Goal: Find specific page/section: Find specific page/section

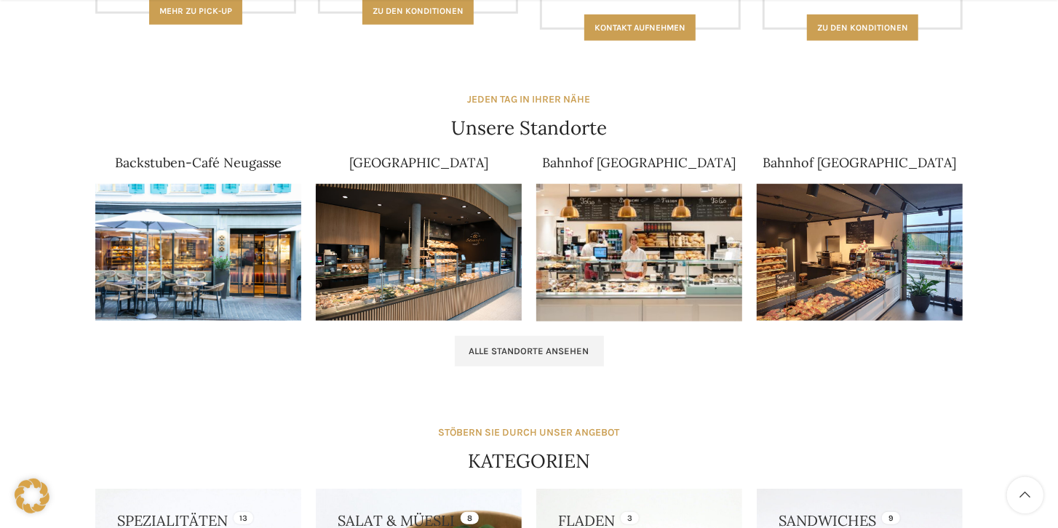
scroll to position [873, 0]
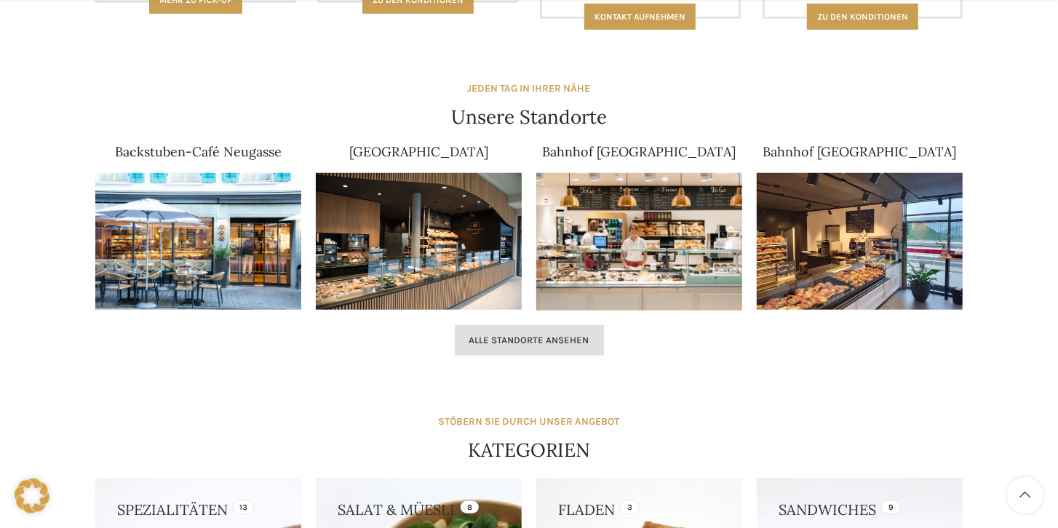
click at [523, 349] on link "Alle Standorte ansehen" at bounding box center [529, 340] width 149 height 31
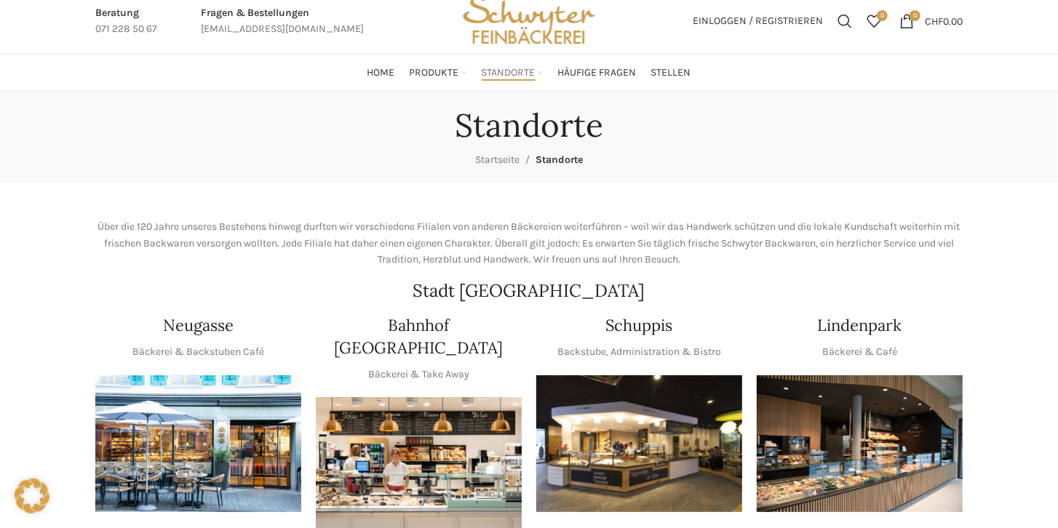
scroll to position [124, 0]
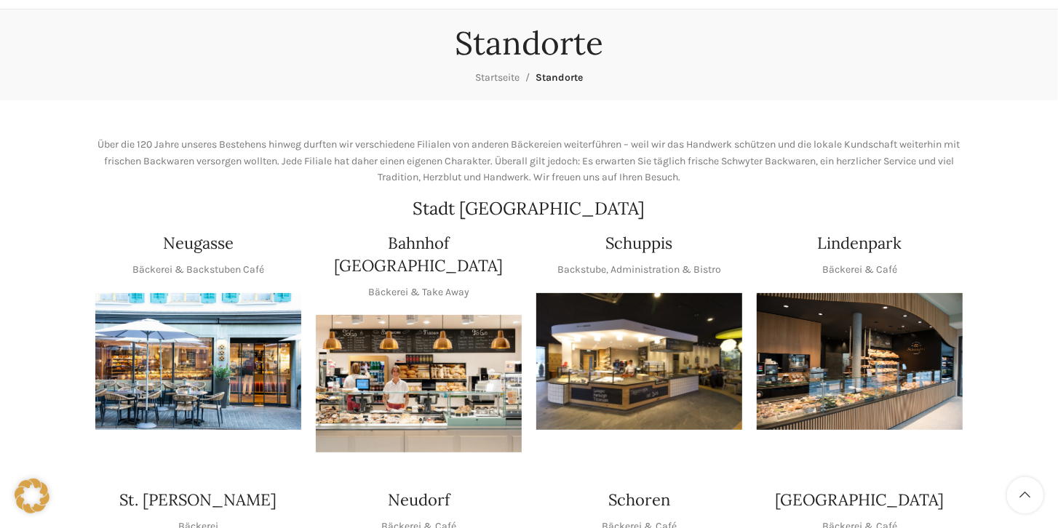
click at [635, 354] on img "1 / 1" at bounding box center [639, 362] width 206 height 138
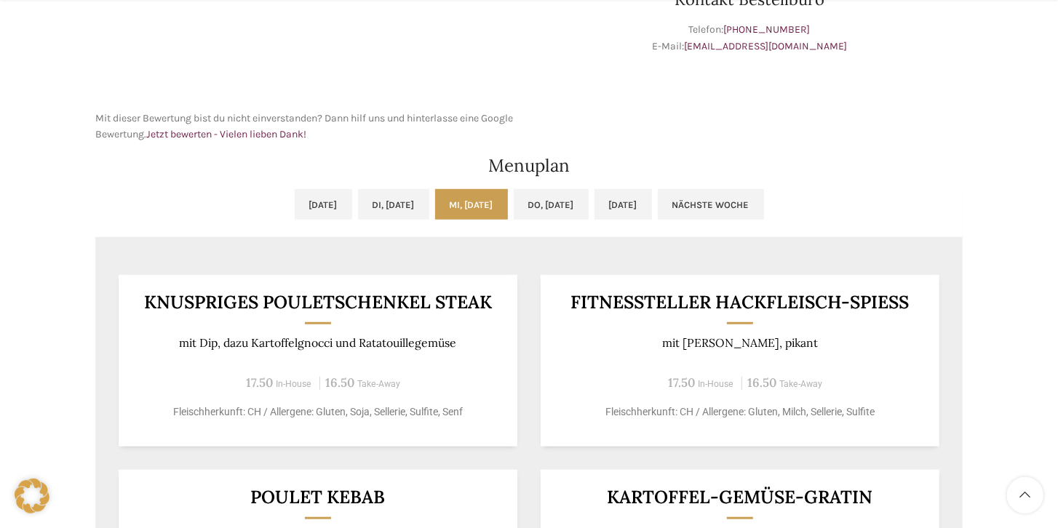
scroll to position [665, 0]
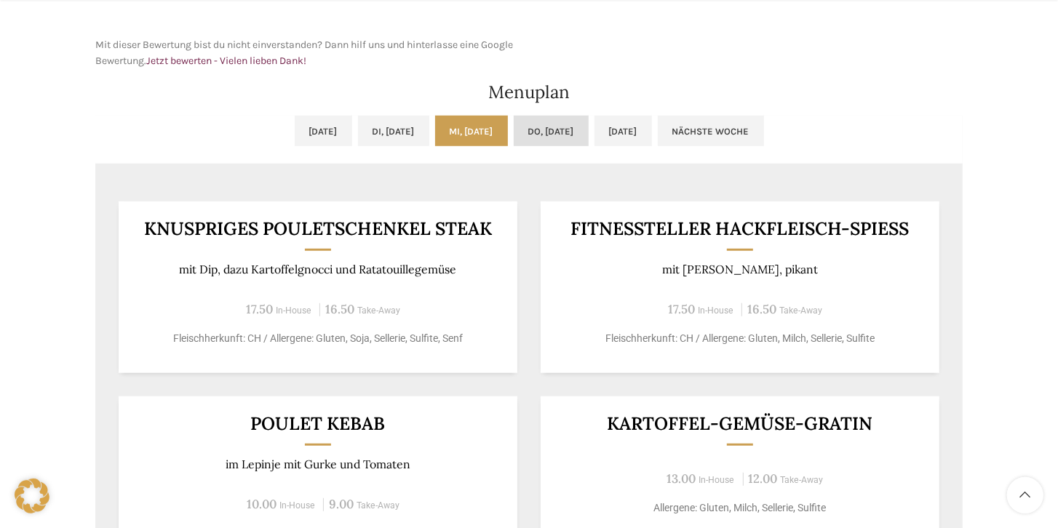
click at [589, 136] on link "Do, [DATE]" at bounding box center [551, 131] width 75 height 31
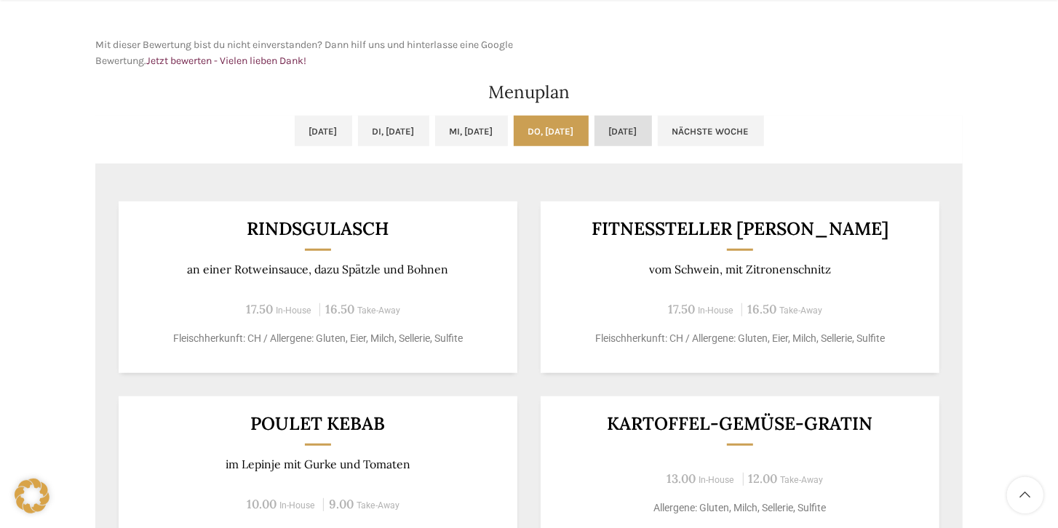
click at [652, 128] on link "[DATE]" at bounding box center [623, 131] width 57 height 31
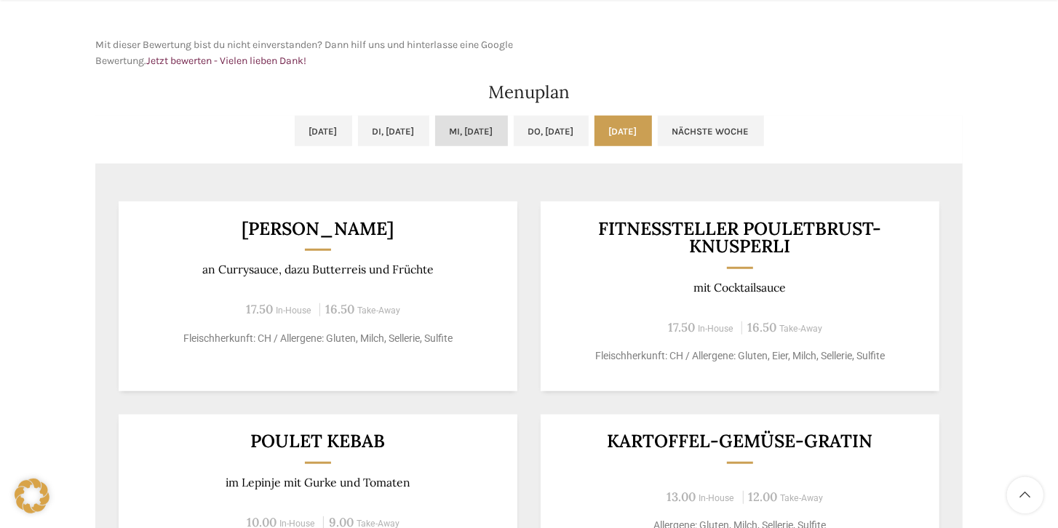
click at [504, 127] on link "Mi, [DATE]" at bounding box center [471, 131] width 73 height 31
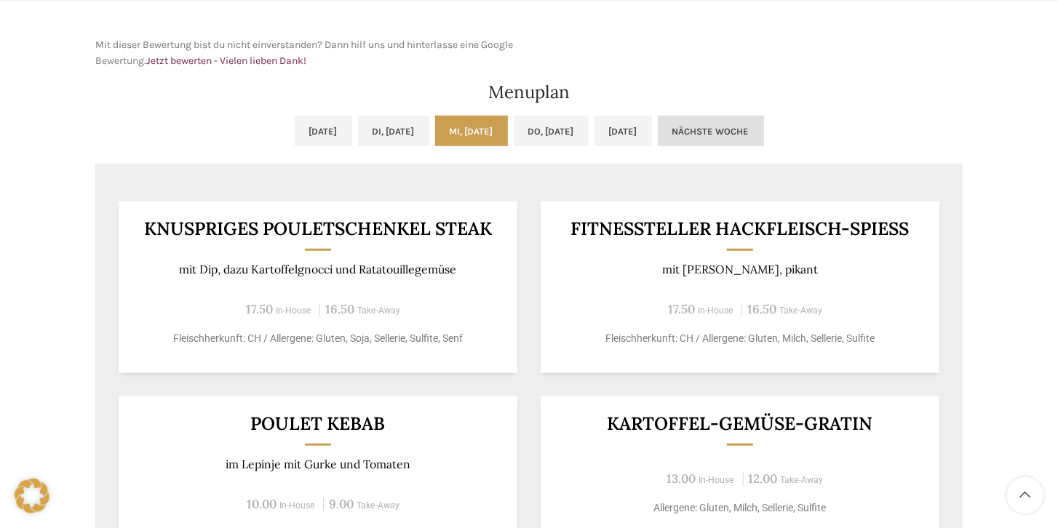
click at [741, 130] on link "Nächste Woche" at bounding box center [711, 131] width 106 height 31
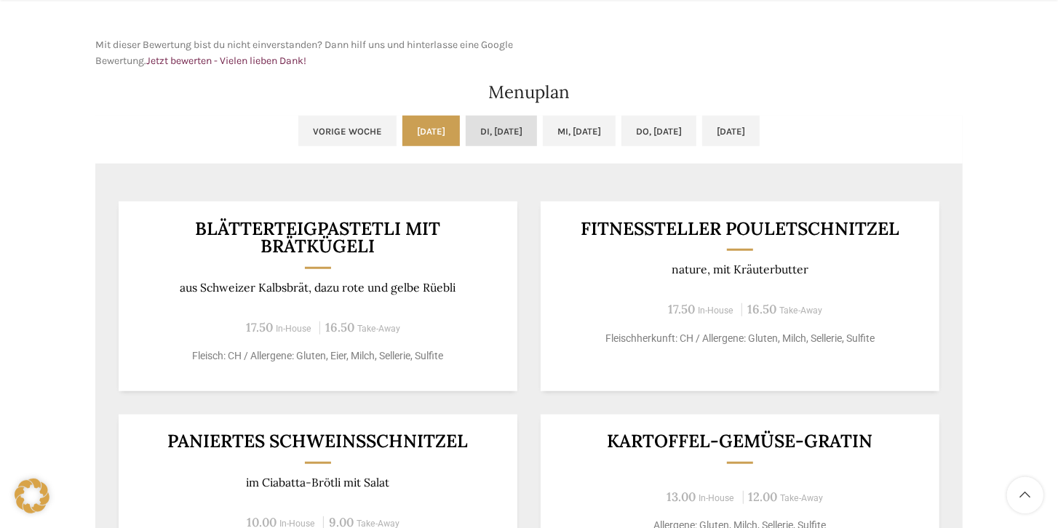
click at [502, 131] on link "Di, [DATE]" at bounding box center [501, 131] width 71 height 31
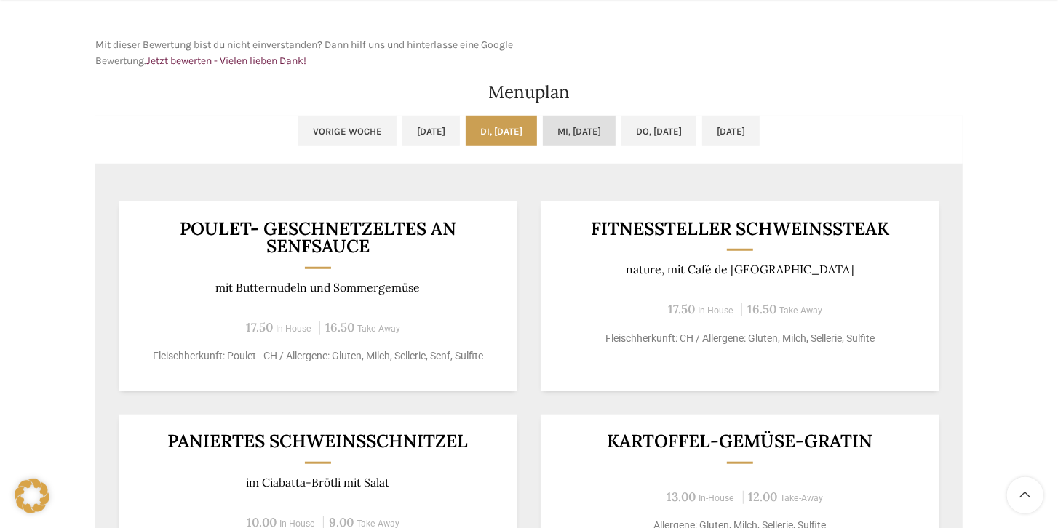
click at [569, 134] on link "Mi, [DATE]" at bounding box center [579, 131] width 73 height 31
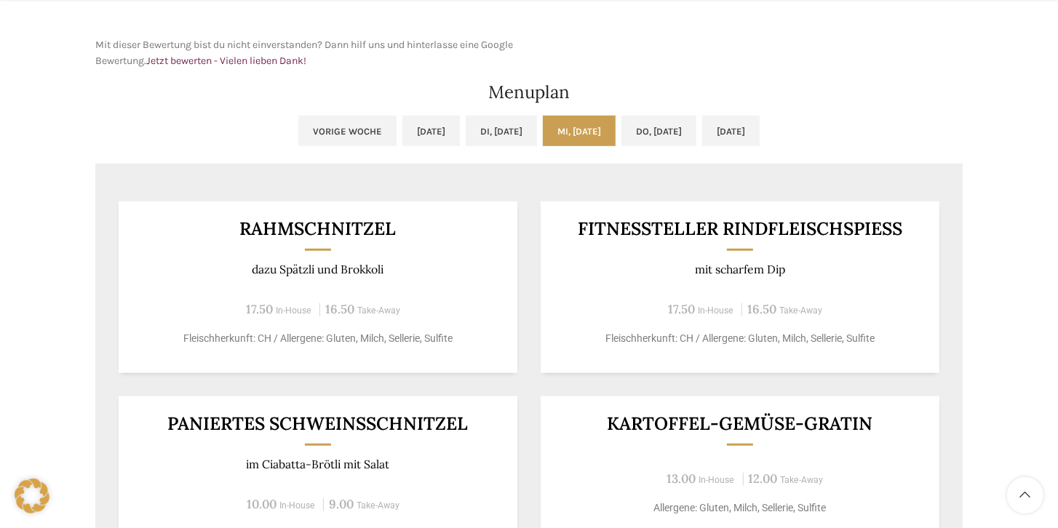
click at [629, 135] on ul "Vorige Woche [DATE] Di, [DATE] Mi, [DATE] Do, [DATE] [DATE]" at bounding box center [529, 140] width 868 height 48
click at [658, 135] on link "Do, [DATE]" at bounding box center [659, 131] width 75 height 31
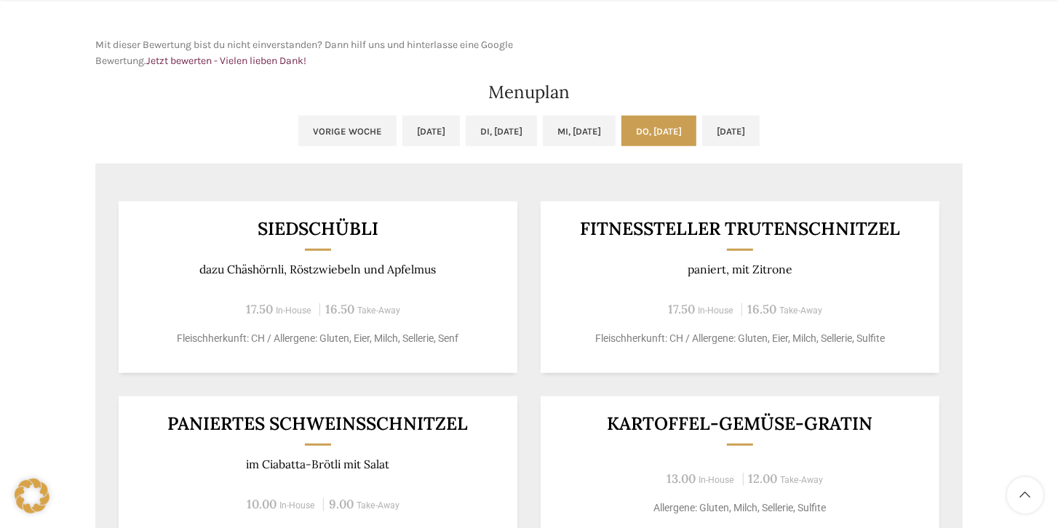
click at [731, 132] on ul "Vorige Woche [DATE] Di, [DATE] Mi, [DATE] Do, [DATE] [DATE]" at bounding box center [529, 140] width 868 height 48
click at [760, 134] on link "[DATE]" at bounding box center [730, 131] width 57 height 31
